Goal: Information Seeking & Learning: Learn about a topic

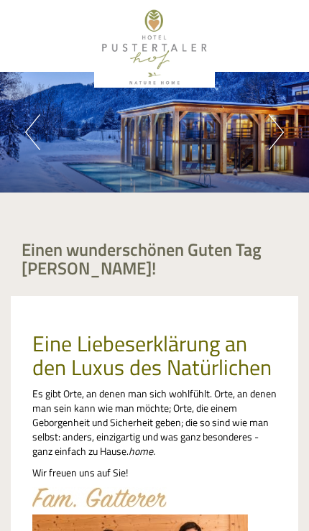
scroll to position [916, 0]
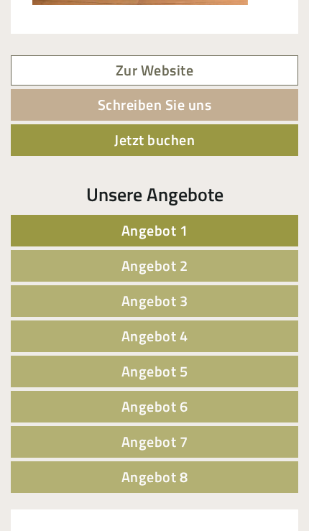
click at [262, 225] on link "Angebot 1" at bounding box center [155, 231] width 288 height 32
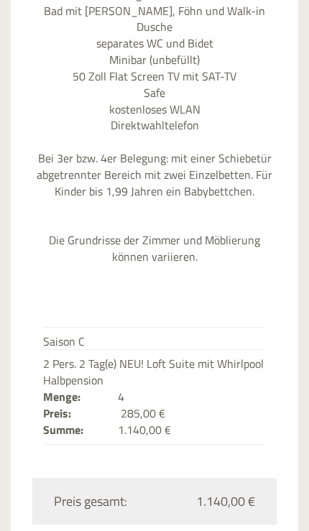
scroll to position [1939, 0]
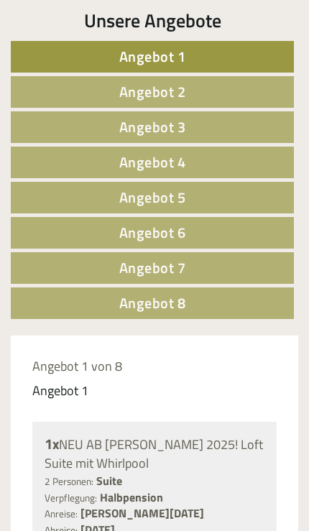
click at [247, 97] on link "Angebot 2" at bounding box center [152, 92] width 283 height 32
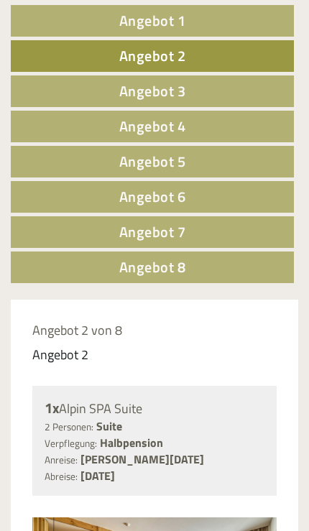
click at [257, 89] on link "Angebot 3" at bounding box center [152, 91] width 283 height 32
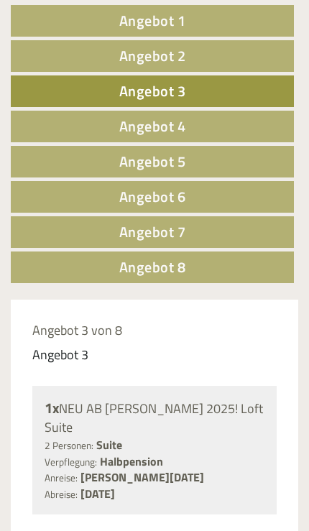
click at [247, 125] on link "Angebot 4" at bounding box center [152, 127] width 283 height 32
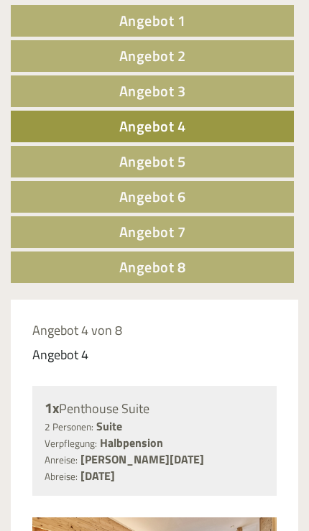
click at [241, 167] on link "Angebot 5" at bounding box center [152, 162] width 283 height 32
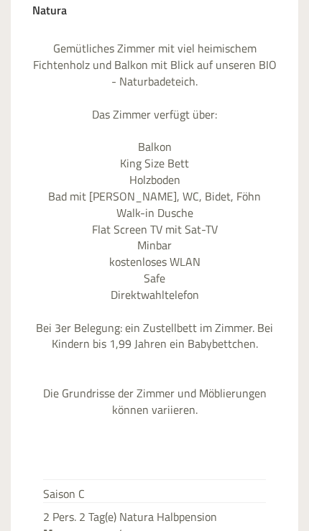
scroll to position [1622, 0]
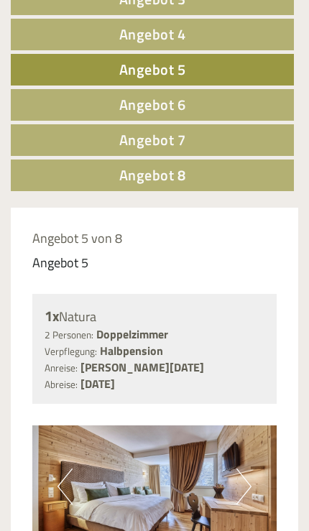
click at [227, 103] on link "Angebot 6" at bounding box center [152, 105] width 283 height 32
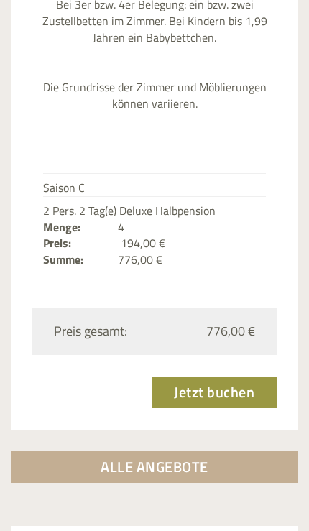
scroll to position [1991, 0]
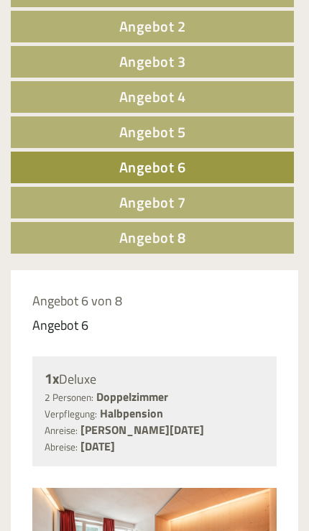
click at [192, 201] on link "Angebot 7" at bounding box center [152, 203] width 283 height 32
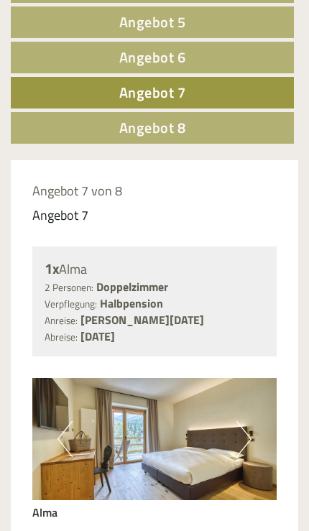
click at [245, 125] on link "Angebot 8" at bounding box center [152, 128] width 283 height 32
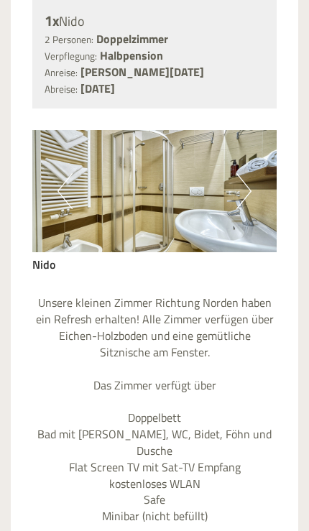
scroll to position [1352, 0]
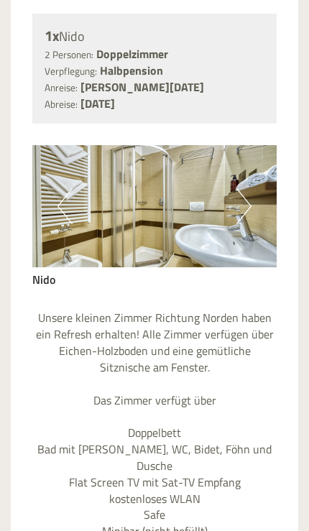
click at [249, 191] on button "Next" at bounding box center [244, 206] width 15 height 36
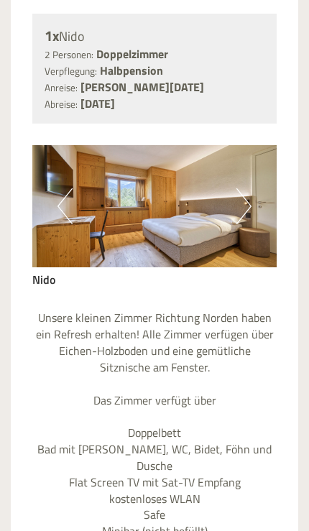
click at [247, 195] on button "Next" at bounding box center [244, 206] width 15 height 36
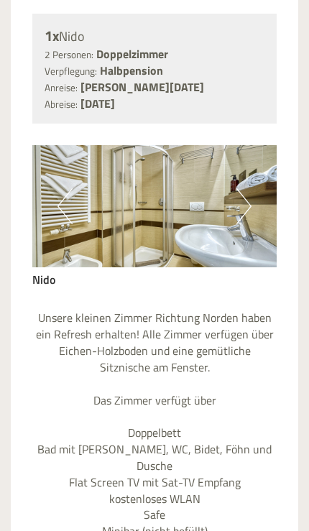
click at [243, 201] on button "Next" at bounding box center [244, 206] width 15 height 36
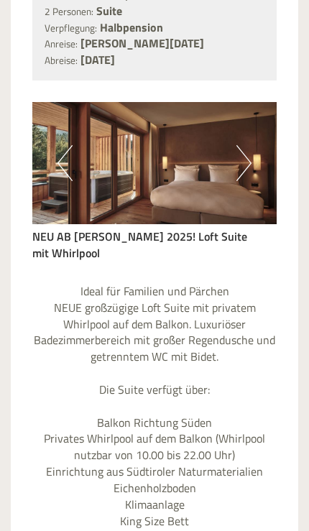
scroll to position [1399, 0]
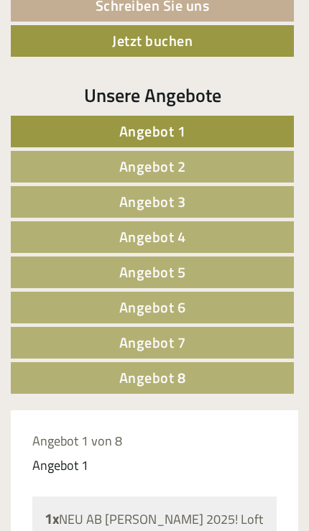
scroll to position [974, 0]
